Goal: Information Seeking & Learning: Check status

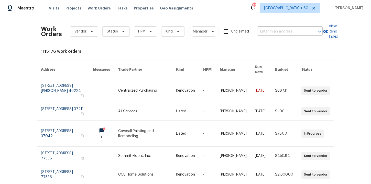
click at [281, 33] on input "text" at bounding box center [282, 32] width 51 height 8
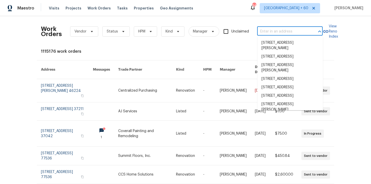
paste input "[STREET_ADDRESS][PERSON_NAME][PERSON_NAME]"
type input "[STREET_ADDRESS][PERSON_NAME][PERSON_NAME]"
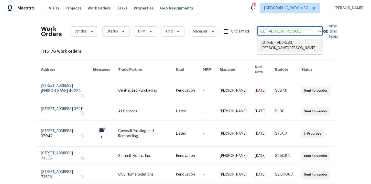
click at [282, 41] on li "[STREET_ADDRESS][PERSON_NAME][PERSON_NAME]" at bounding box center [291, 46] width 66 height 14
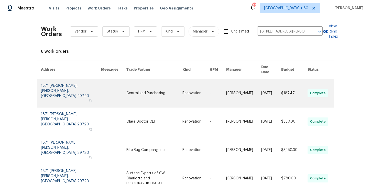
click at [75, 89] on link at bounding box center [71, 93] width 60 height 28
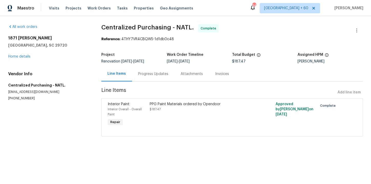
click at [21, 58] on div "[STREET_ADDRESS][PERSON_NAME][PERSON_NAME] Home details" at bounding box center [48, 48] width 81 height 24
click at [21, 55] on link "Home details" at bounding box center [19, 57] width 22 height 4
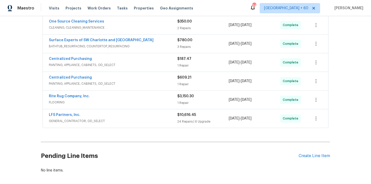
scroll to position [139, 0]
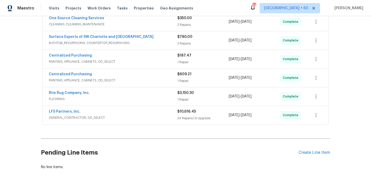
click at [140, 120] on span "GENERAL_CONTRACTOR, OD_SELECT" at bounding box center [113, 117] width 129 height 5
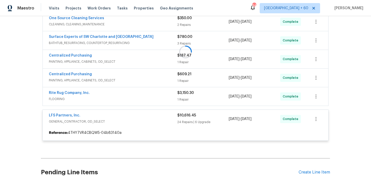
click at [138, 97] on div at bounding box center [185, 52] width 289 height 188
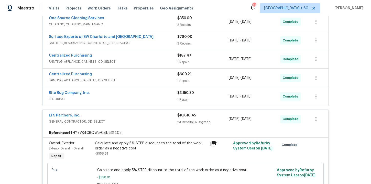
click at [157, 98] on span "FLOORING" at bounding box center [113, 99] width 129 height 5
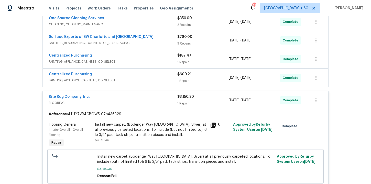
click at [148, 78] on span "PAINTING, APPLIANCE, CABINETS, OD_SELECT" at bounding box center [113, 80] width 129 height 5
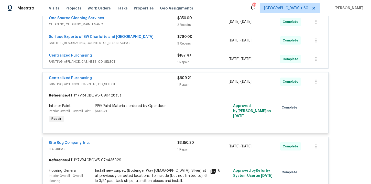
click at [142, 62] on span "PAINTING, APPLIANCE, CABINETS, OD_SELECT" at bounding box center [113, 61] width 129 height 5
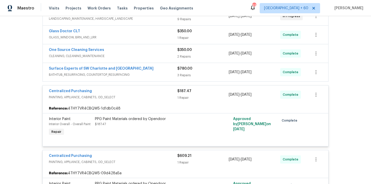
scroll to position [107, 0]
click at [145, 67] on div "Surface Experts of SW Charlotte and [GEOGRAPHIC_DATA]" at bounding box center [113, 69] width 129 height 6
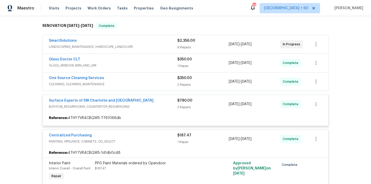
scroll to position [78, 0]
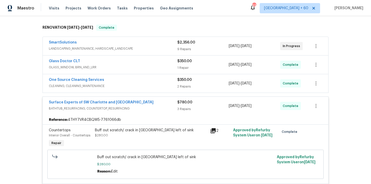
click at [146, 79] on div "One Source Cleaning Services" at bounding box center [113, 80] width 129 height 6
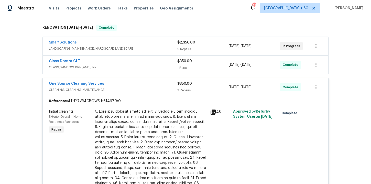
click at [144, 68] on span "GLASS_WINDOW, BRN_AND_LRR" at bounding box center [113, 67] width 129 height 5
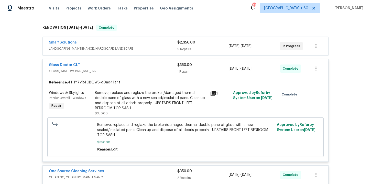
click at [143, 48] on span "LANDSCAPING_MAINTENANCE, HARDSCAPE_LANDSCAPE" at bounding box center [113, 48] width 129 height 5
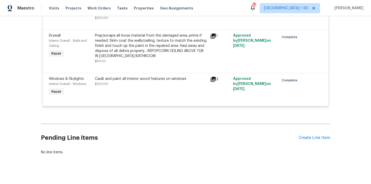
scroll to position [2594, 0]
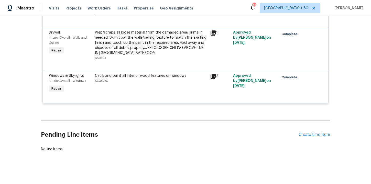
click at [103, 11] on div "Visits Projects Work Orders Tasks Properties Geo Assignments" at bounding box center [124, 8] width 151 height 10
click at [103, 9] on span "Work Orders" at bounding box center [99, 8] width 23 height 5
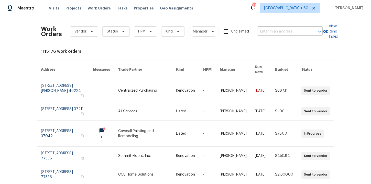
click at [297, 34] on input "text" at bounding box center [282, 32] width 51 height 8
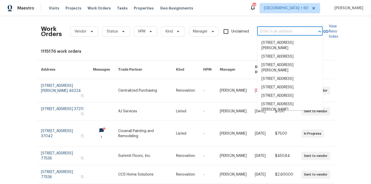
paste input "[STREET_ADDRESS][PERSON_NAME]"
type input "[STREET_ADDRESS][PERSON_NAME]"
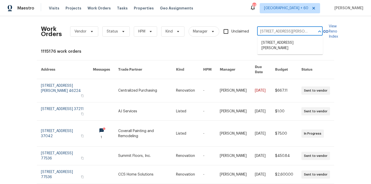
scroll to position [0, 9]
click at [298, 44] on li "[STREET_ADDRESS][PERSON_NAME]" at bounding box center [291, 46] width 66 height 14
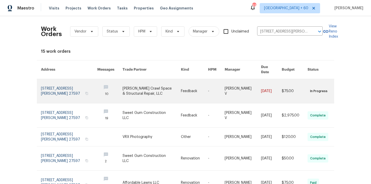
click at [70, 83] on link at bounding box center [69, 91] width 56 height 24
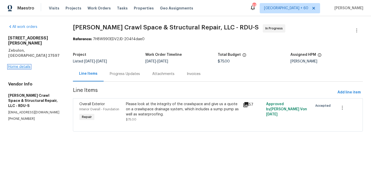
click at [26, 65] on link "Home details" at bounding box center [19, 67] width 22 height 4
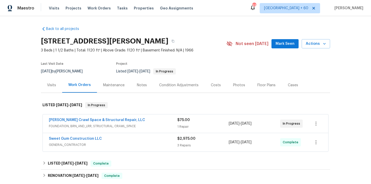
scroll to position [65, 0]
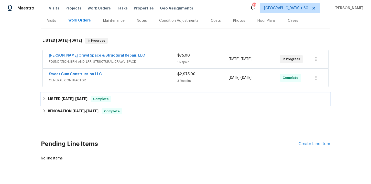
click at [131, 100] on div "LISTED [DATE] - [DATE] Complete" at bounding box center [186, 99] width 286 height 6
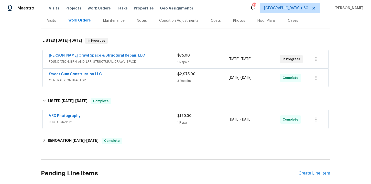
click at [140, 80] on span "GENERAL_CONTRACTOR" at bounding box center [113, 80] width 129 height 5
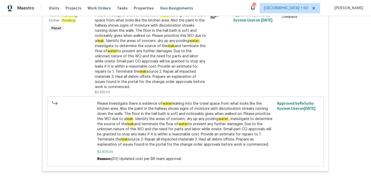
scroll to position [89, 0]
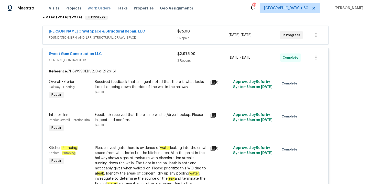
click at [96, 7] on span "Work Orders" at bounding box center [99, 8] width 23 height 5
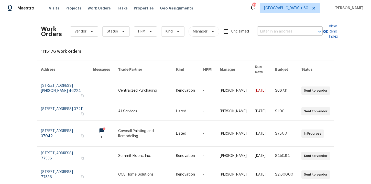
click at [273, 31] on input "text" at bounding box center [282, 32] width 51 height 8
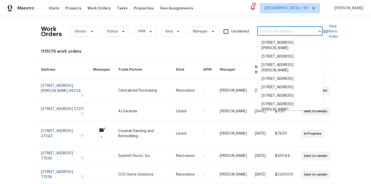
paste input "[STREET_ADDRESS]"
type input "[STREET_ADDRESS]"
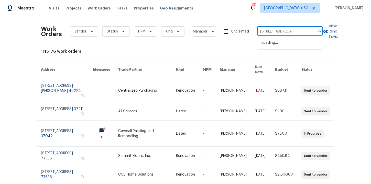
scroll to position [0, 22]
click at [278, 43] on li "[STREET_ADDRESS]" at bounding box center [291, 43] width 66 height 8
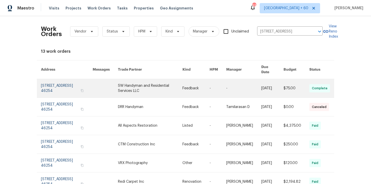
click at [57, 83] on link at bounding box center [67, 88] width 52 height 18
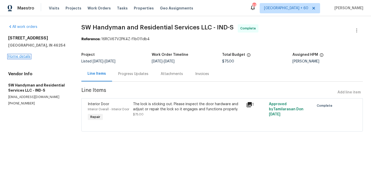
click at [27, 57] on link "Home details" at bounding box center [19, 57] width 22 height 4
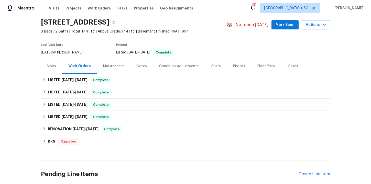
scroll to position [19, 0]
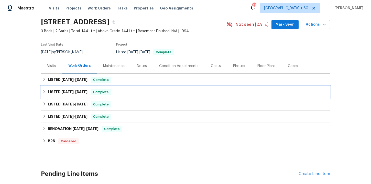
click at [128, 93] on div "LISTED [DATE] - [DATE] Complete" at bounding box center [186, 92] width 286 height 6
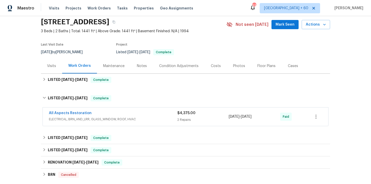
click at [136, 117] on span "ELECTRICAL, BRN_AND_LRR, GLASS_WINDOW, ROOF, HVAC" at bounding box center [113, 119] width 129 height 5
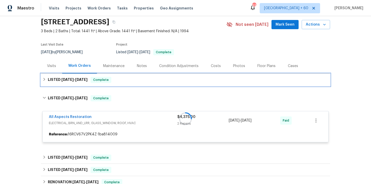
click at [126, 80] on div "LISTED [DATE] - [DATE] Complete" at bounding box center [186, 80] width 286 height 6
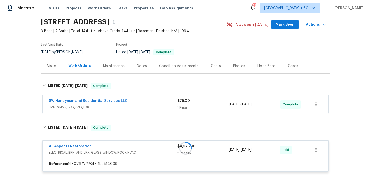
click at [133, 108] on span "HANDYMAN, BRN_AND_LRR" at bounding box center [113, 106] width 129 height 5
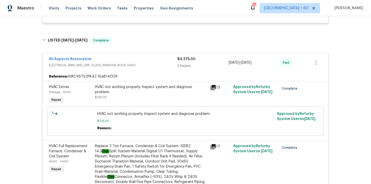
scroll to position [198, 0]
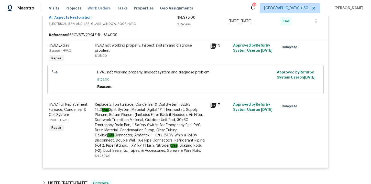
click at [98, 6] on span "Work Orders" at bounding box center [99, 8] width 23 height 5
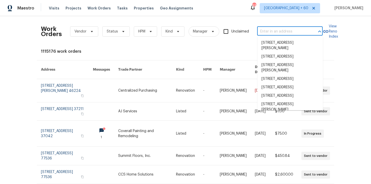
click at [278, 31] on input "text" at bounding box center [282, 32] width 51 height 8
paste input "[STREET_ADDRESS][PERSON_NAME]"
type input "[STREET_ADDRESS][PERSON_NAME]"
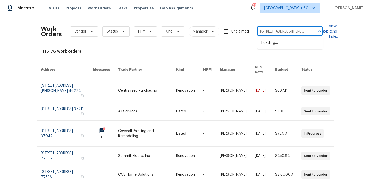
scroll to position [0, 7]
click at [279, 41] on li "[STREET_ADDRESS]" at bounding box center [291, 43] width 66 height 8
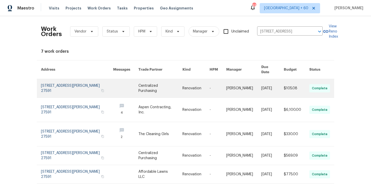
click at [70, 82] on link at bounding box center [77, 88] width 72 height 18
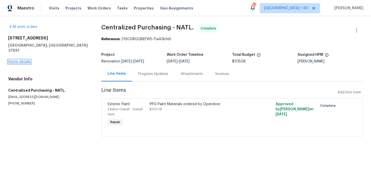
click at [27, 60] on link "Home details" at bounding box center [19, 62] width 22 height 4
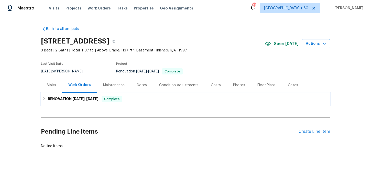
click at [89, 100] on span "[DATE]" at bounding box center [92, 99] width 12 height 4
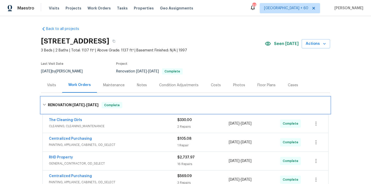
scroll to position [113, 0]
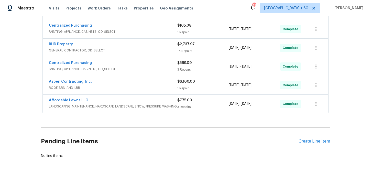
click at [204, 105] on div "3 Repairs" at bounding box center [202, 106] width 51 height 5
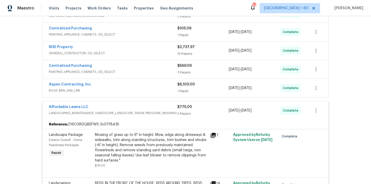
scroll to position [125, 0]
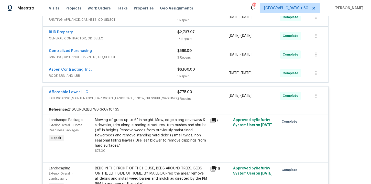
click at [145, 71] on div "Aspen Contracting, Inc." at bounding box center [113, 70] width 129 height 6
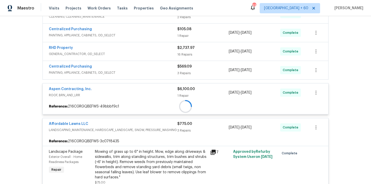
scroll to position [93, 0]
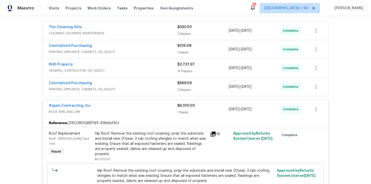
click at [143, 85] on div "Centralized Purchasing" at bounding box center [113, 84] width 129 height 6
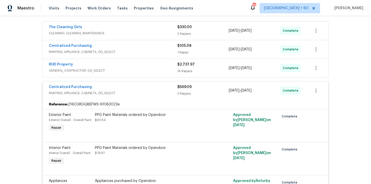
click at [138, 67] on div "RHD Property" at bounding box center [113, 65] width 129 height 6
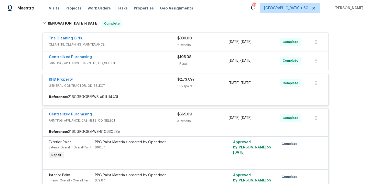
scroll to position [72, 0]
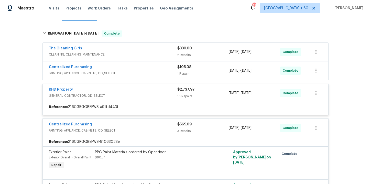
click at [140, 70] on div "Centralized Purchasing" at bounding box center [113, 68] width 129 height 6
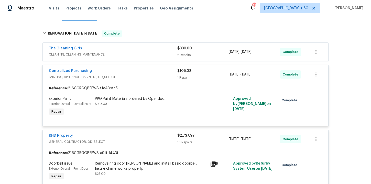
click at [146, 52] on span "CLEANING, CLEANING_MAINTENANCE" at bounding box center [113, 54] width 129 height 5
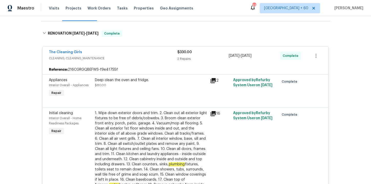
scroll to position [1346, 0]
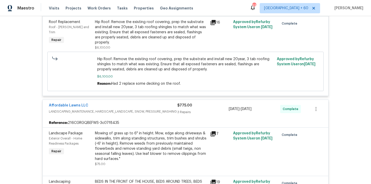
click at [159, 136] on div "Mowing of grass up to 6" in height. Mow, edge along driveways & sidewalks, trim…" at bounding box center [151, 146] width 112 height 31
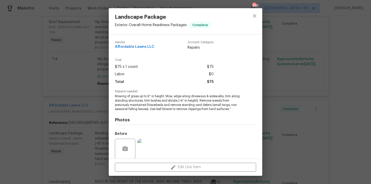
scroll to position [39, 0]
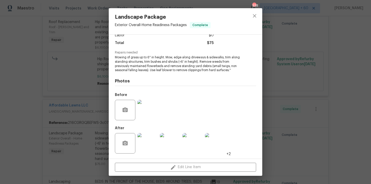
click at [148, 138] on img at bounding box center [148, 143] width 20 height 20
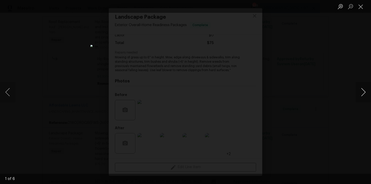
click at [363, 92] on button "Next image" at bounding box center [363, 92] width 15 height 20
click at [363, 93] on button "Next image" at bounding box center [363, 92] width 15 height 20
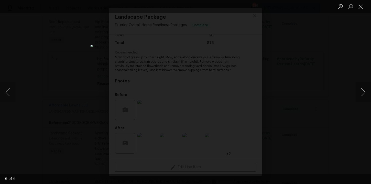
click at [363, 93] on button "Next image" at bounding box center [363, 92] width 15 height 20
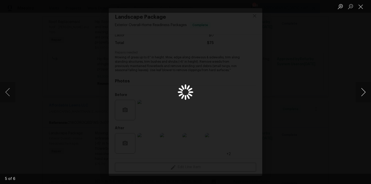
click at [363, 93] on button "Next image" at bounding box center [363, 92] width 15 height 20
click at [364, 91] on button "Next image" at bounding box center [363, 92] width 15 height 20
click at [360, 7] on button "Close lightbox" at bounding box center [361, 6] width 10 height 9
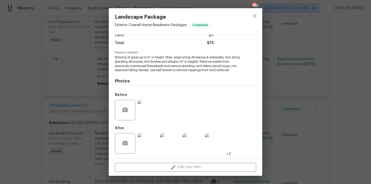
click at [303, 100] on div "Landscape Package Exterior Overall - Home Readiness Packages Complete Vendor Af…" at bounding box center [185, 92] width 371 height 184
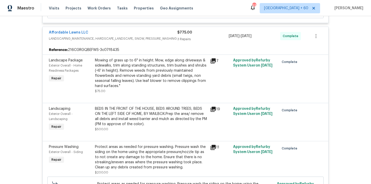
scroll to position [1442, 0]
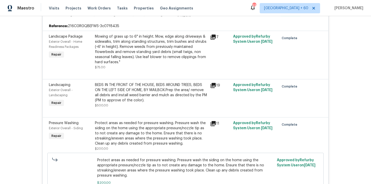
click at [181, 92] on div "BEDS IN THE FRONT OF THE HOUSE, BEDS AROUND TREES, BEDS ON THE LEFT SIDE OF HOM…" at bounding box center [151, 95] width 112 height 26
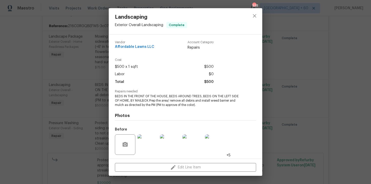
scroll to position [35, 0]
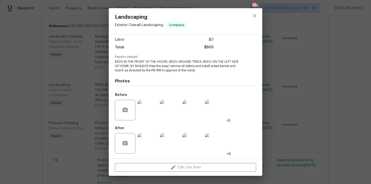
click at [150, 113] on img at bounding box center [148, 110] width 20 height 20
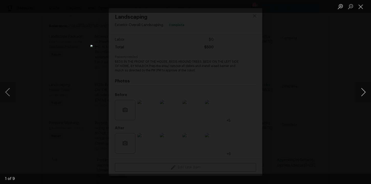
click at [363, 95] on button "Next image" at bounding box center [363, 92] width 15 height 20
click at [364, 96] on button "Next image" at bounding box center [363, 92] width 15 height 20
click at [362, 91] on button "Next image" at bounding box center [363, 92] width 15 height 20
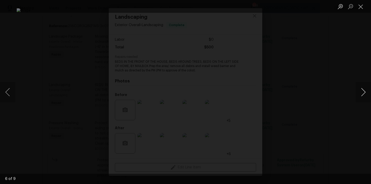
click at [362, 91] on button "Next image" at bounding box center [363, 92] width 15 height 20
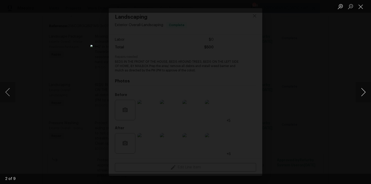
click at [362, 91] on button "Next image" at bounding box center [363, 92] width 15 height 20
click at [365, 90] on button "Next image" at bounding box center [363, 92] width 15 height 20
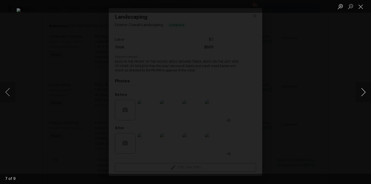
click at [365, 90] on button "Next image" at bounding box center [363, 92] width 15 height 20
click at [358, 8] on button "Close lightbox" at bounding box center [361, 6] width 10 height 9
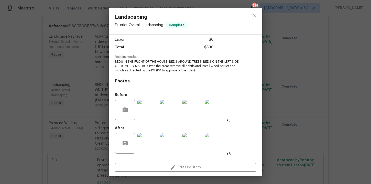
click at [152, 152] on img at bounding box center [148, 143] width 20 height 20
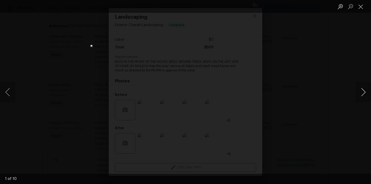
click at [363, 93] on button "Next image" at bounding box center [363, 92] width 15 height 20
click at [364, 94] on button "Next image" at bounding box center [363, 92] width 15 height 20
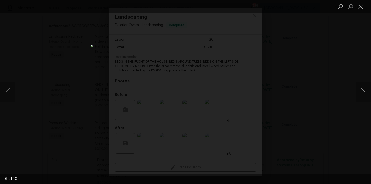
click at [364, 94] on button "Next image" at bounding box center [363, 92] width 15 height 20
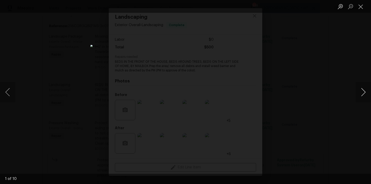
click at [364, 94] on button "Next image" at bounding box center [363, 92] width 15 height 20
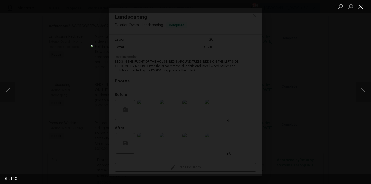
click at [362, 9] on button "Close lightbox" at bounding box center [361, 6] width 10 height 9
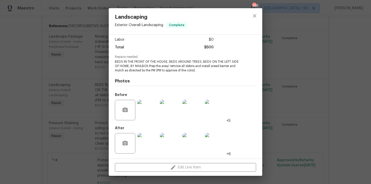
click at [344, 64] on div "Landscaping Exterior Overall - Landscaping Complete Vendor Affordable Lawns LLC…" at bounding box center [185, 92] width 371 height 184
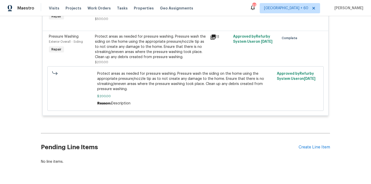
scroll to position [1533, 0]
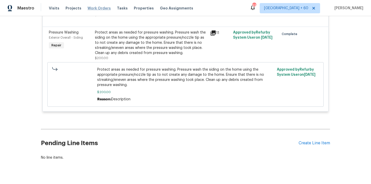
click at [96, 8] on span "Work Orders" at bounding box center [99, 8] width 23 height 5
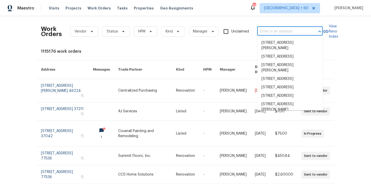
click at [262, 31] on input "text" at bounding box center [282, 32] width 51 height 8
paste input "[STREET_ADDRESS]"
type input "[STREET_ADDRESS]"
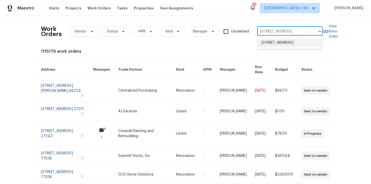
click at [279, 43] on li "[STREET_ADDRESS]" at bounding box center [291, 43] width 66 height 8
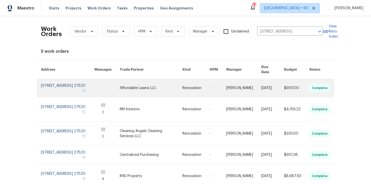
click at [58, 83] on link at bounding box center [68, 88] width 54 height 18
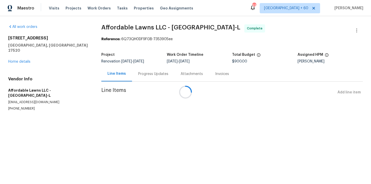
click at [24, 57] on div at bounding box center [185, 92] width 371 height 184
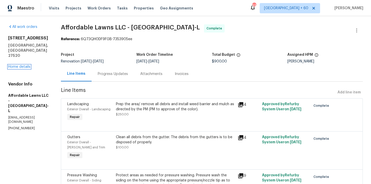
click at [24, 65] on link "Home details" at bounding box center [19, 67] width 22 height 4
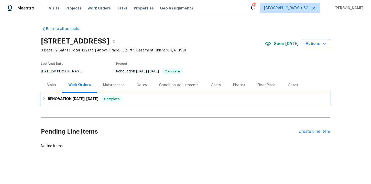
click at [142, 95] on div "RENOVATION [DATE] - [DATE] Complete" at bounding box center [185, 99] width 289 height 12
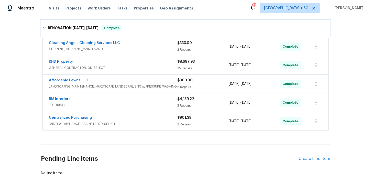
scroll to position [93, 0]
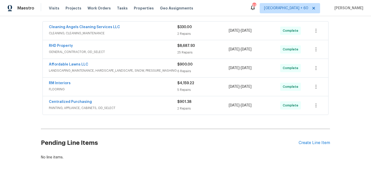
click at [143, 106] on span "PAINTING, APPLIANCE, CABINETS, OD_SELECT" at bounding box center [113, 108] width 129 height 5
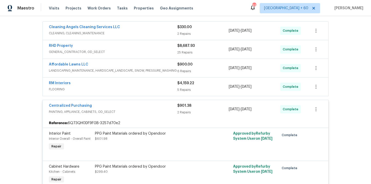
click at [144, 72] on span "LANDSCAPING_MAINTENANCE, HARDSCAPE_LANDSCAPE, SNOW, PRESSURE_WASHING" at bounding box center [113, 70] width 129 height 5
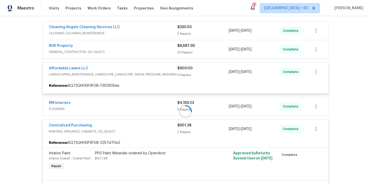
click at [135, 50] on span "GENERAL_CONTRACTOR, OD_SELECT" at bounding box center [113, 51] width 129 height 5
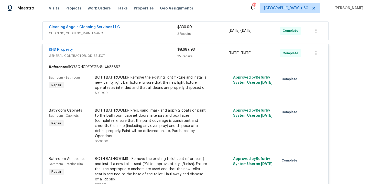
click at [129, 33] on span "CLEANING, CLEANING_MAINTENANCE" at bounding box center [113, 33] width 129 height 5
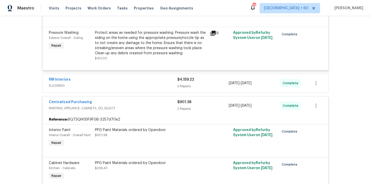
scroll to position [1837, 0]
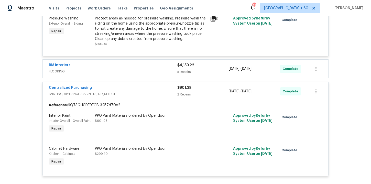
click at [146, 69] on div "RM Interiors" at bounding box center [113, 66] width 129 height 6
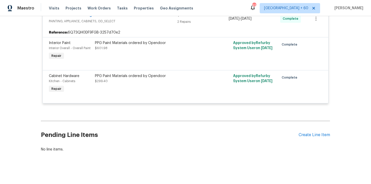
scroll to position [2190, 0]
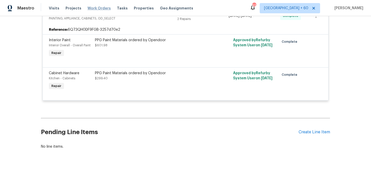
click at [99, 8] on span "Work Orders" at bounding box center [99, 8] width 23 height 5
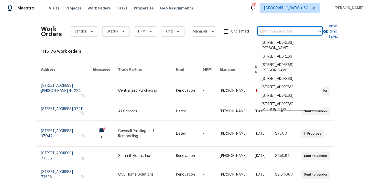
click at [265, 31] on input "text" at bounding box center [282, 32] width 51 height 8
paste input "[STREET_ADDRESS][PERSON_NAME]"
type input "[STREET_ADDRESS][PERSON_NAME]"
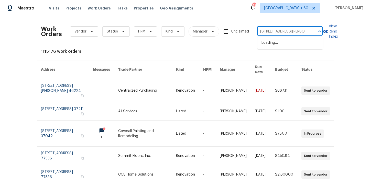
scroll to position [0, 29]
click at [281, 43] on li "[STREET_ADDRESS][PERSON_NAME]" at bounding box center [291, 46] width 66 height 14
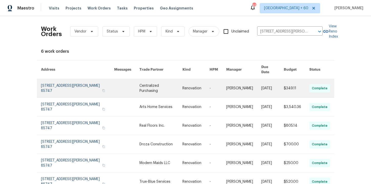
click at [65, 86] on link at bounding box center [77, 88] width 73 height 18
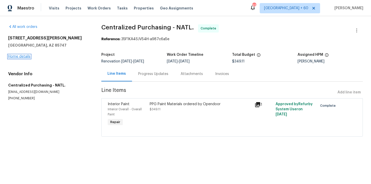
click at [26, 56] on link "Home details" at bounding box center [19, 57] width 22 height 4
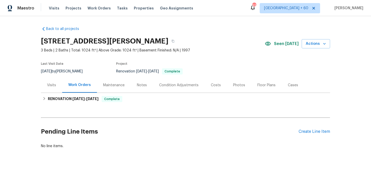
click at [131, 93] on div "RENOVATION [DATE] - [DATE] Complete Modern Maids LLC CLEANING, CLEANING_MAINTEN…" at bounding box center [185, 99] width 289 height 12
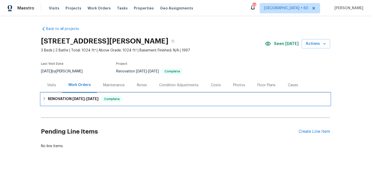
click at [133, 98] on div "RENOVATION [DATE] - [DATE] Complete" at bounding box center [186, 99] width 286 height 6
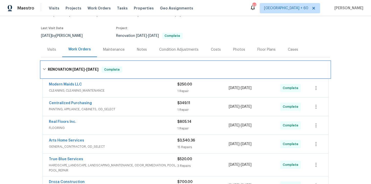
scroll to position [76, 0]
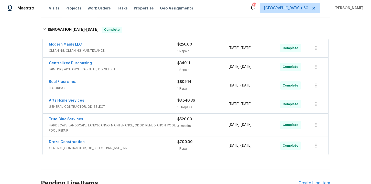
click at [160, 139] on div "Droza Construction GENERAL_CONTRACTOR, OD_SELECT, BRN_AND_LRR $700.00 1 Repair …" at bounding box center [186, 145] width 286 height 18
click at [163, 143] on div "Droza Construction" at bounding box center [113, 143] width 129 height 6
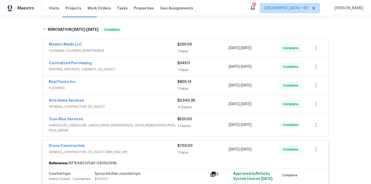
click at [158, 106] on span "GENERAL_CONTRACTOR, OD_SELECT" at bounding box center [113, 106] width 129 height 5
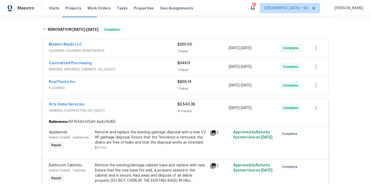
click at [151, 87] on span "FLOORING" at bounding box center [113, 88] width 129 height 5
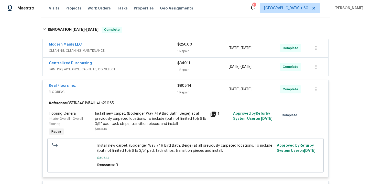
click at [144, 67] on span "PAINTING, APPLIANCE, CABINETS, OD_SELECT" at bounding box center [113, 69] width 129 height 5
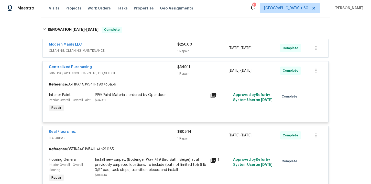
click at [139, 52] on span "CLEANING, CLEANING_MAINTENANCE" at bounding box center [113, 50] width 129 height 5
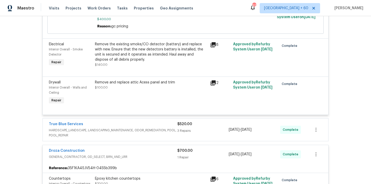
scroll to position [1216, 0]
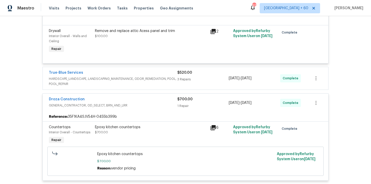
click at [112, 76] on span "HARDSCAPE_LANDSCAPE, LANDSCAPING_MAINTENANCE, ODOR_REMEDIATION, POOL, POOL_REPA…" at bounding box center [113, 81] width 129 height 10
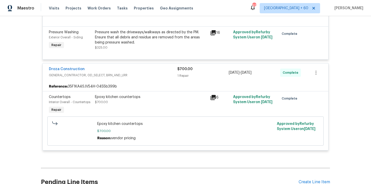
scroll to position [1424, 0]
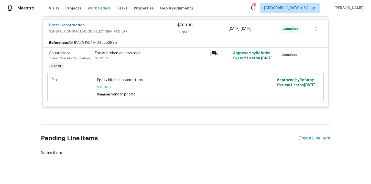
click at [97, 9] on span "Work Orders" at bounding box center [99, 8] width 23 height 5
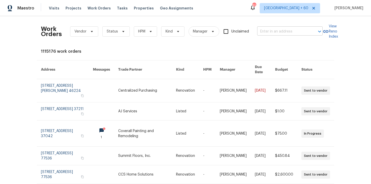
click at [278, 30] on input "text" at bounding box center [282, 32] width 51 height 8
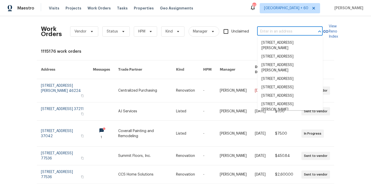
paste input "[STREET_ADDRESS][PERSON_NAME]"
type input "[STREET_ADDRESS][PERSON_NAME]"
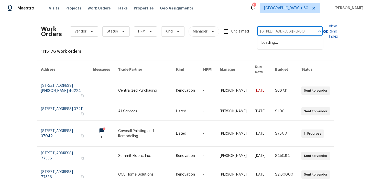
scroll to position [0, 16]
click at [283, 47] on li "[STREET_ADDRESS][PERSON_NAME]" at bounding box center [291, 46] width 66 height 14
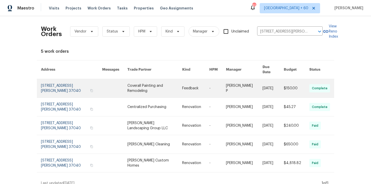
click at [62, 81] on link at bounding box center [71, 88] width 61 height 18
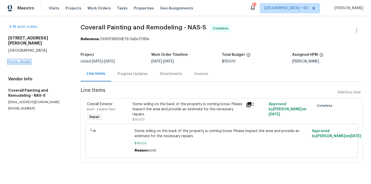
click at [26, 60] on link "Home details" at bounding box center [19, 62] width 22 height 4
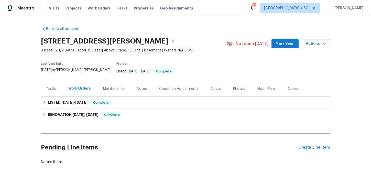
scroll to position [12, 0]
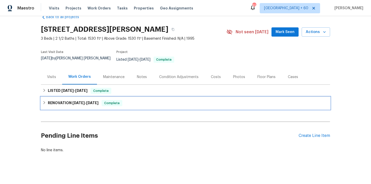
click at [125, 101] on div "RENOVATION [DATE] - [DATE] Complete" at bounding box center [186, 103] width 286 height 6
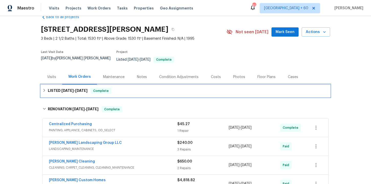
click at [125, 89] on div "LISTED [DATE] - [DATE] Complete" at bounding box center [186, 91] width 286 height 6
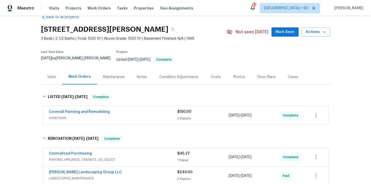
click at [128, 115] on span "HANDYMAN" at bounding box center [113, 117] width 129 height 5
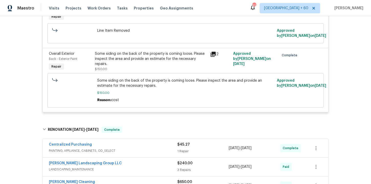
scroll to position [243, 0]
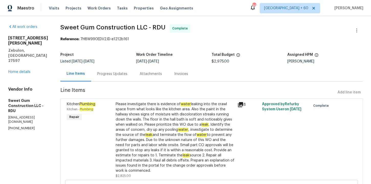
click at [121, 76] on div "Progress Updates" at bounding box center [112, 73] width 30 height 5
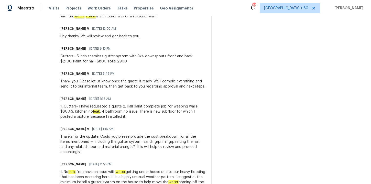
scroll to position [661, 0]
